Goal: Task Accomplishment & Management: Manage account settings

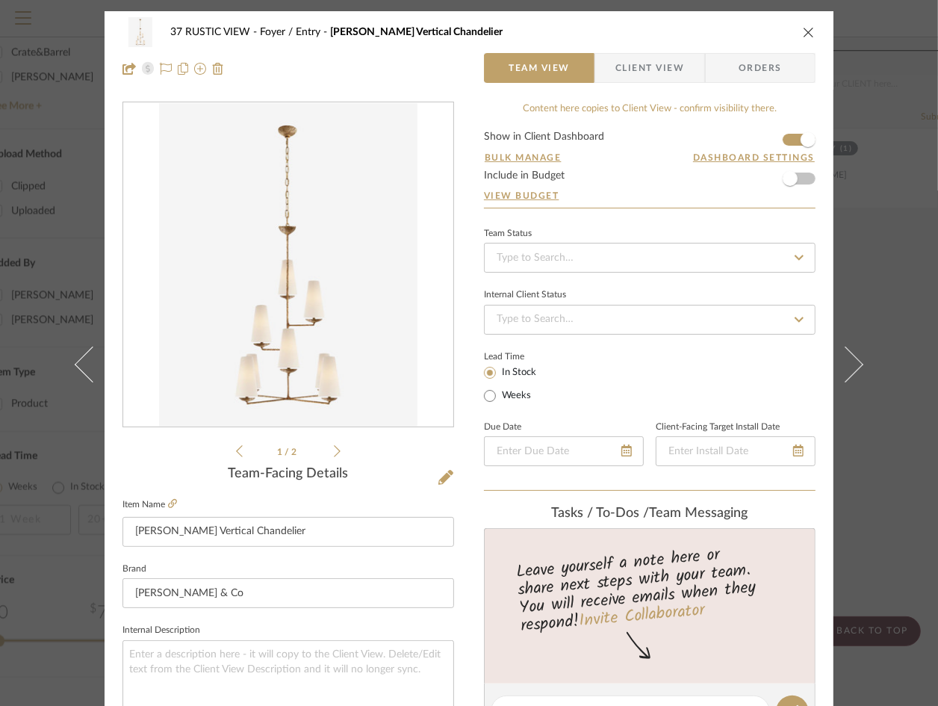
click at [583, 31] on icon "close" at bounding box center [809, 32] width 12 height 12
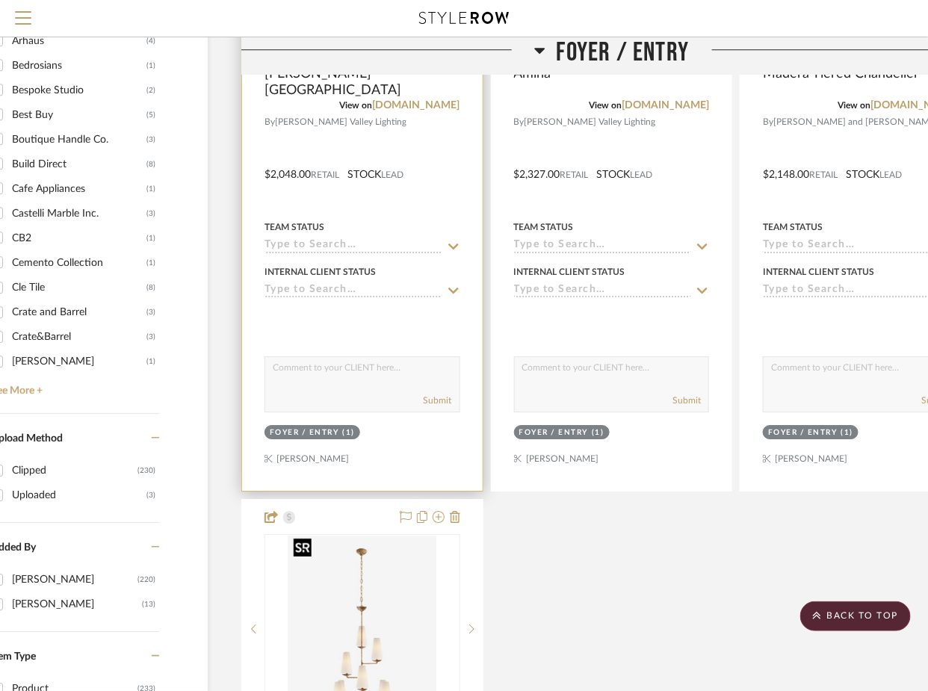
scroll to position [1304, 73]
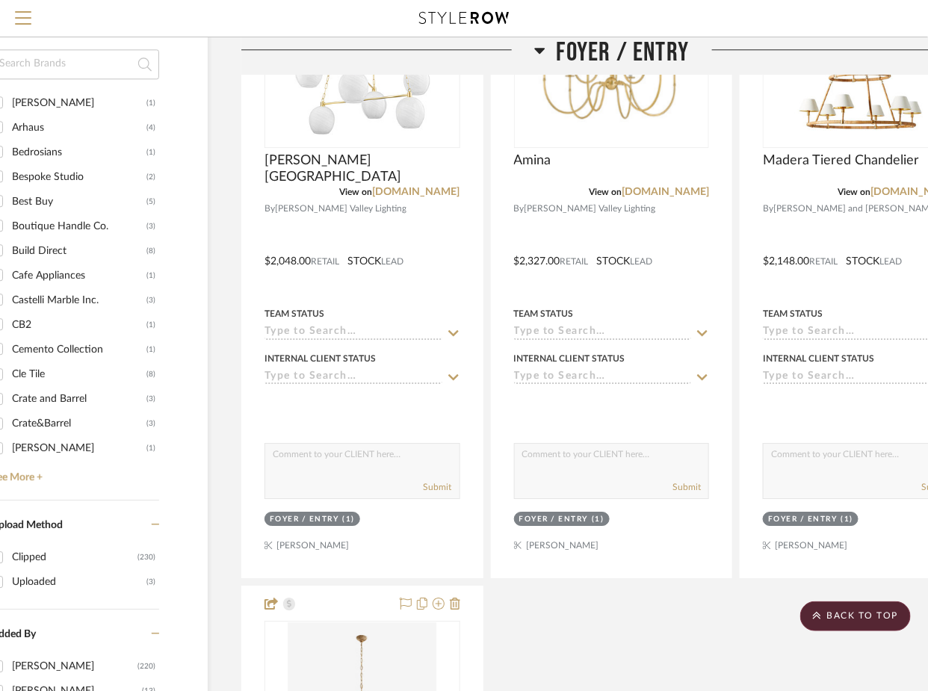
click at [561, 49] on span "Foyer / Entry" at bounding box center [622, 53] width 133 height 32
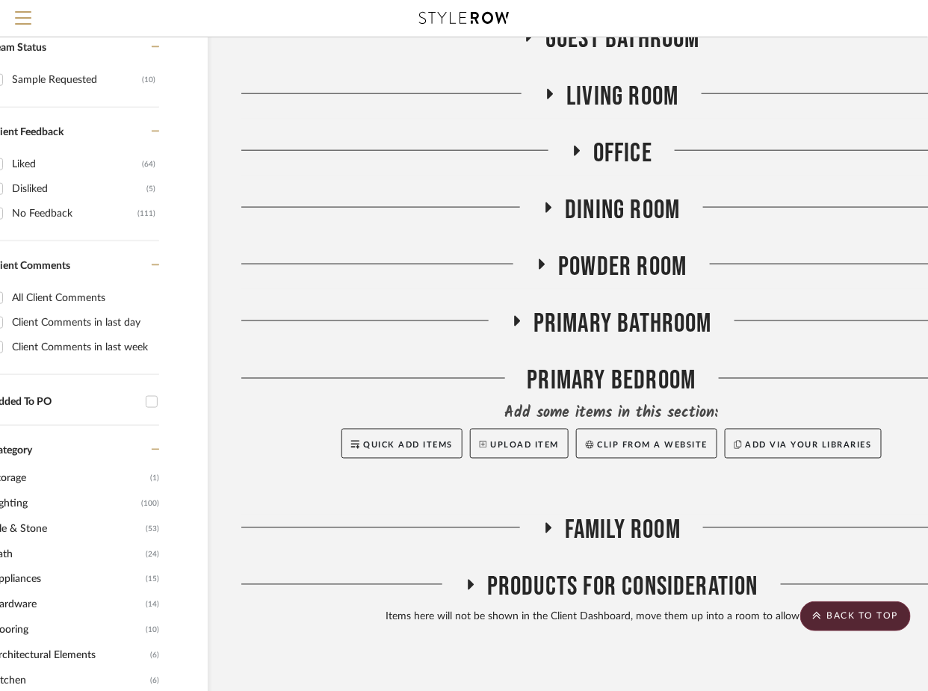
click at [583, 210] on span "Dining Room" at bounding box center [622, 210] width 115 height 32
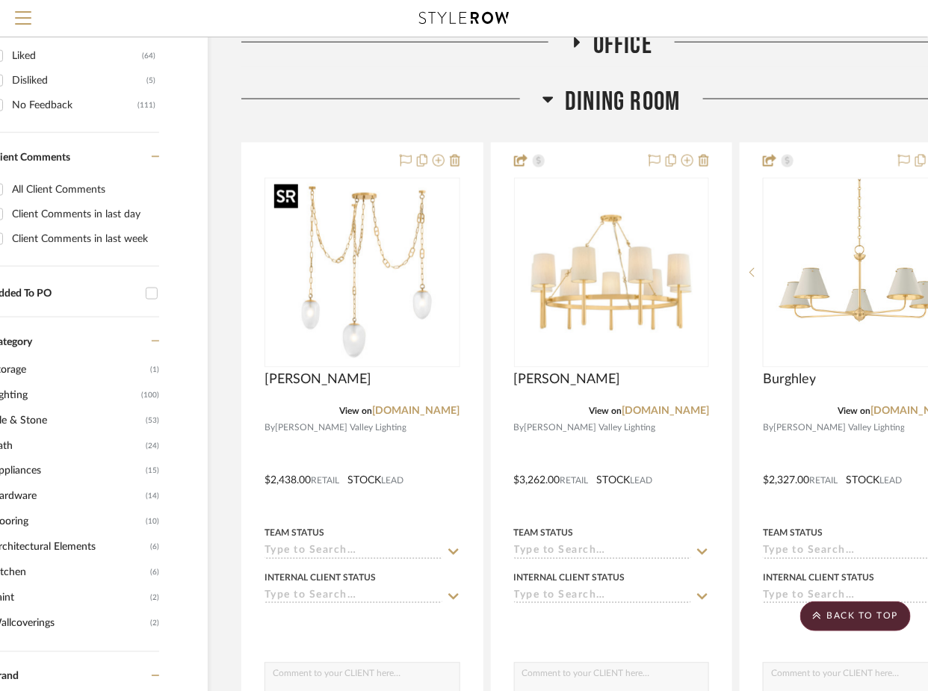
scroll to position [656, 73]
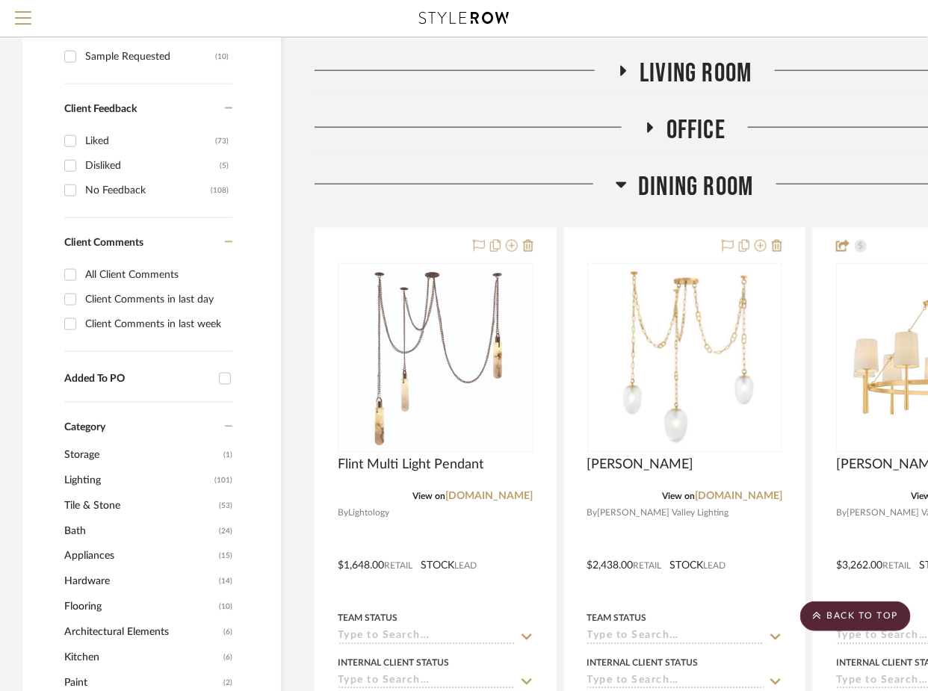
scroll to position [592, 0]
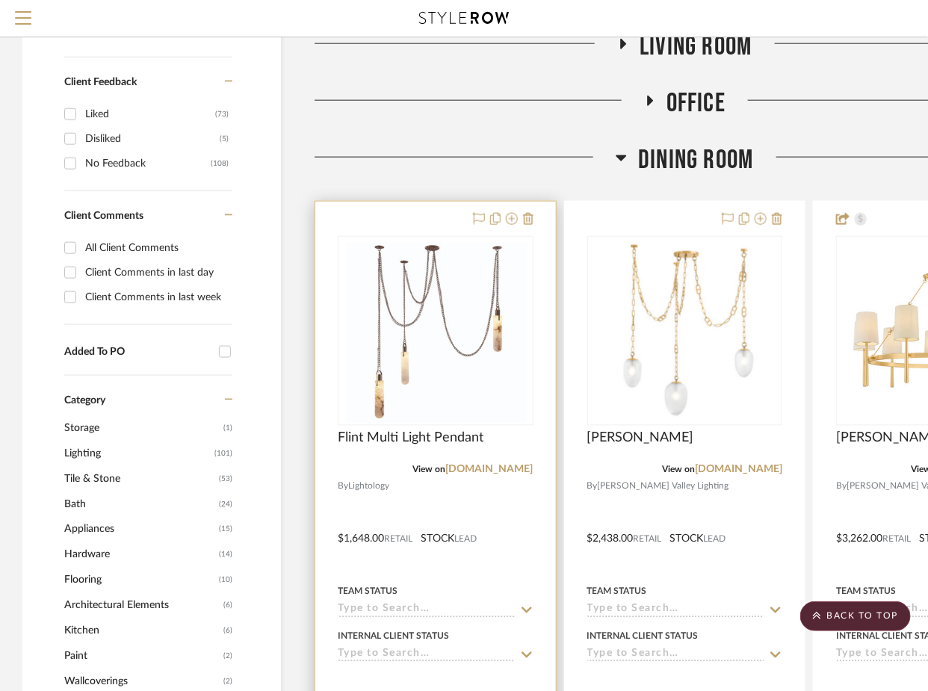
click at [522, 516] on div at bounding box center [435, 529] width 241 height 654
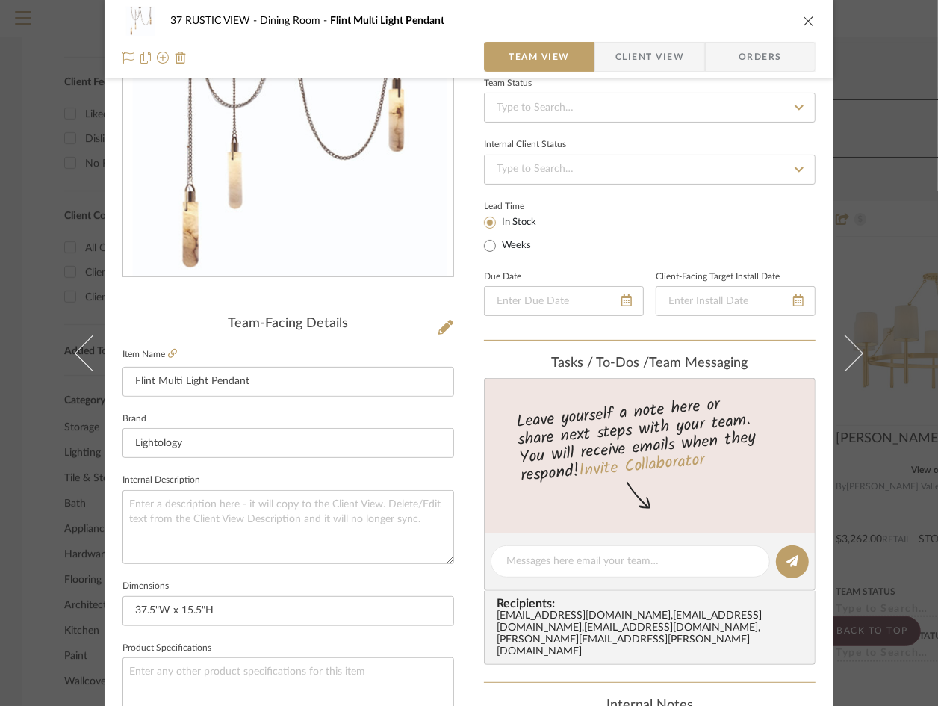
scroll to position [0, 0]
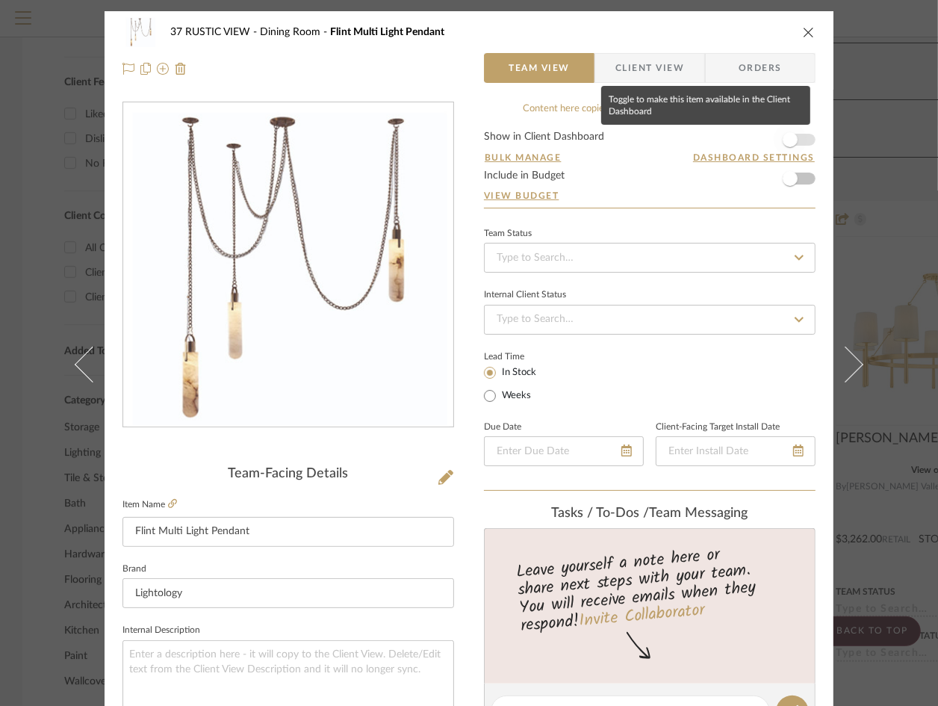
click at [784, 139] on span "button" at bounding box center [790, 139] width 15 height 15
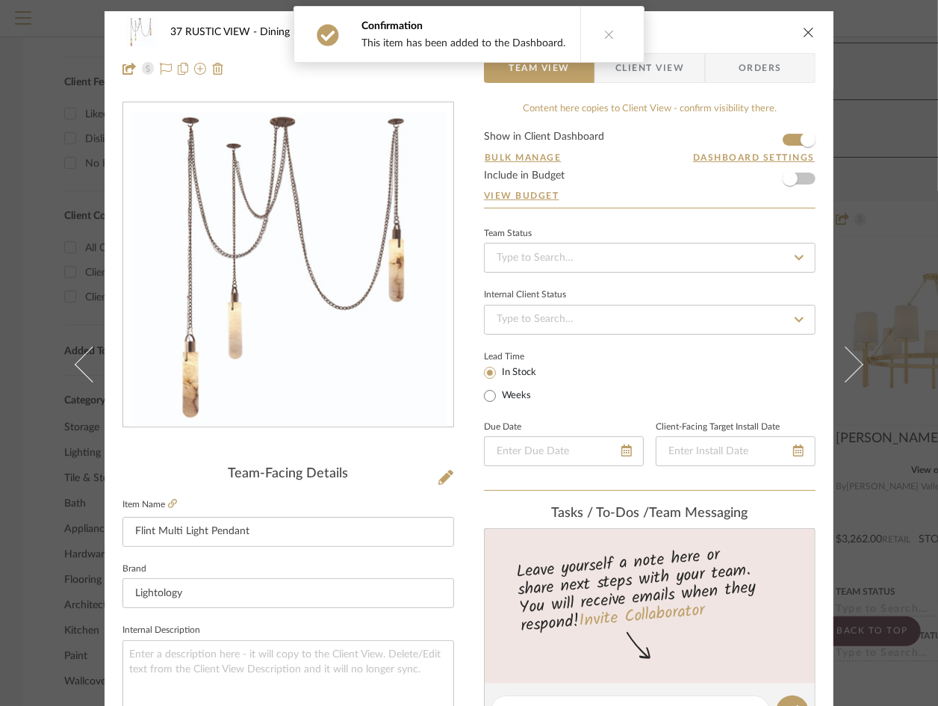
click at [803, 31] on icon "close" at bounding box center [809, 32] width 12 height 12
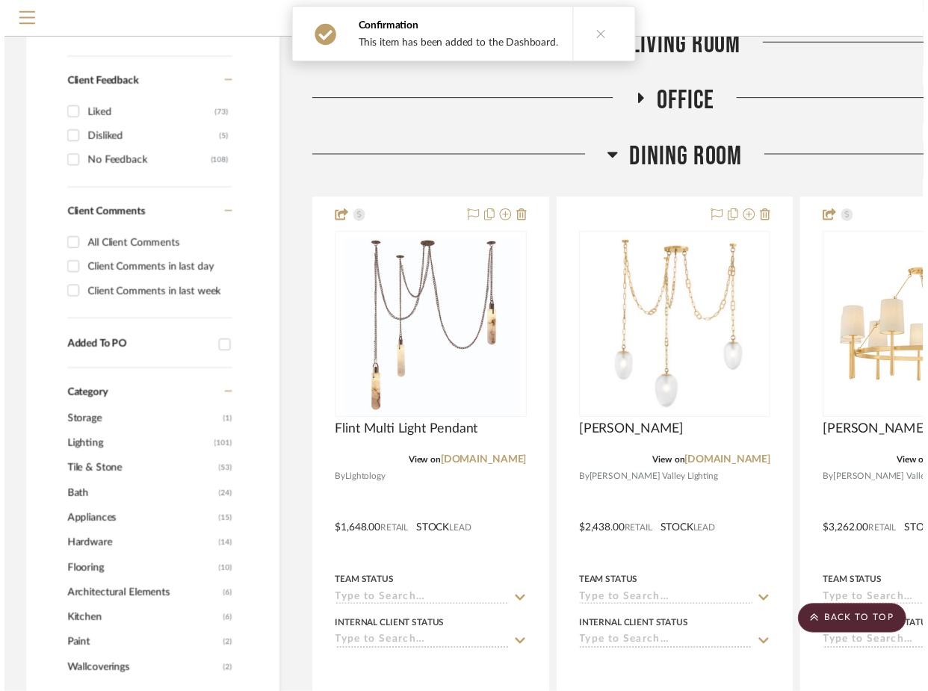
scroll to position [592, 0]
